Goal: Task Accomplishment & Management: Manage account settings

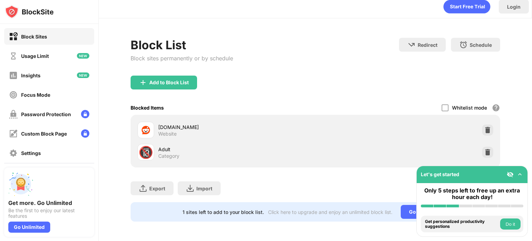
scroll to position [10, 0]
click at [485, 149] on img at bounding box center [487, 152] width 7 height 7
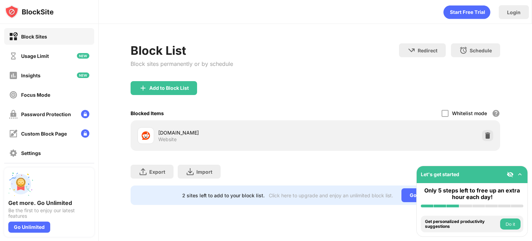
scroll to position [0, 0]
click at [160, 88] on div "Add to Block List" at bounding box center [169, 88] width 40 height 6
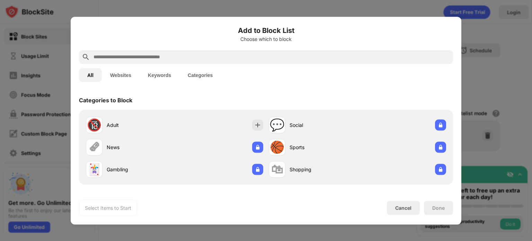
click at [232, 54] on input "text" at bounding box center [272, 57] width 358 height 8
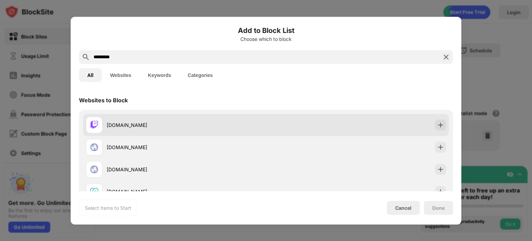
type input "*********"
click at [429, 124] on div "[DOMAIN_NAME]" at bounding box center [266, 125] width 366 height 22
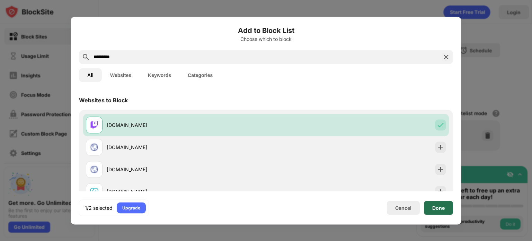
click at [449, 211] on div "Done" at bounding box center [438, 208] width 29 height 14
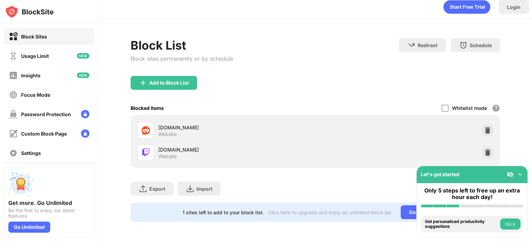
scroll to position [10, 0]
